Goal: Information Seeking & Learning: Learn about a topic

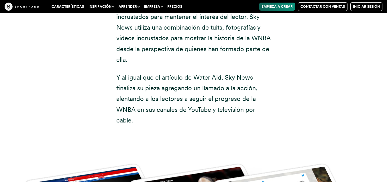
scroll to position [5080, 0]
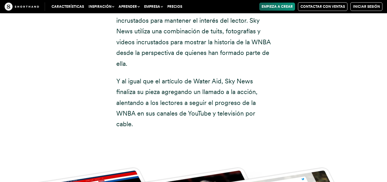
scroll to position [5088, 0]
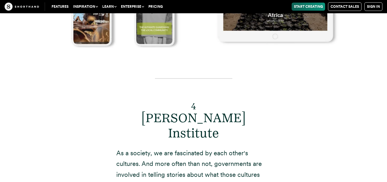
scroll to position [3325, 0]
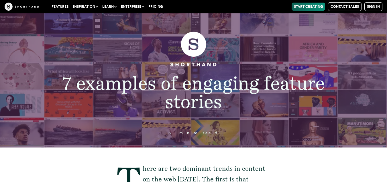
scroll to position [3316, 0]
